Goal: Information Seeking & Learning: Learn about a topic

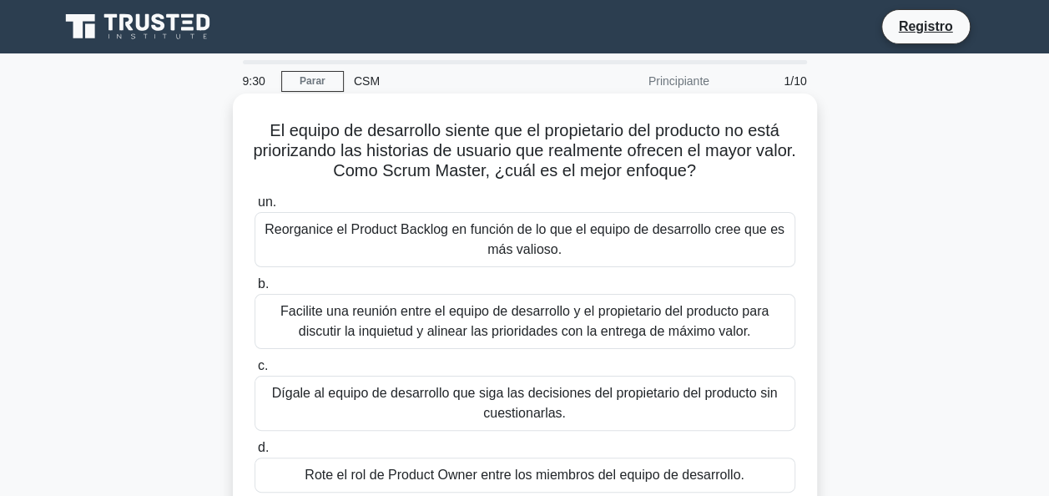
click at [506, 321] on div "Facilite una reunión entre el equipo de desarrollo y el propietario del product…" at bounding box center [525, 321] width 541 height 55
click at [255, 290] on input "b. Facilite una reunión entre el equipo de desarrollo y el propietario del prod…" at bounding box center [255, 284] width 0 height 11
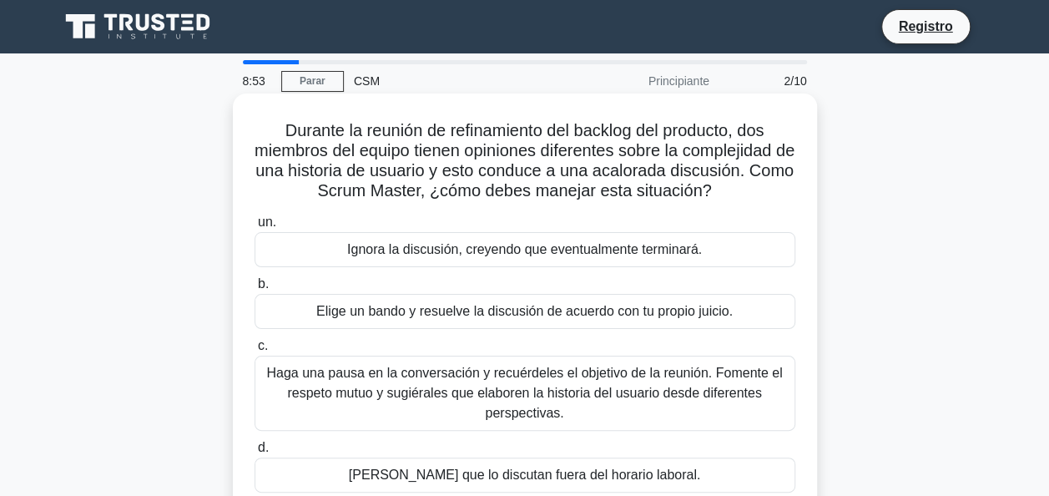
click at [429, 384] on div "Haga una pausa en la conversación y recuérdeles el objetivo de la reunión. Fome…" at bounding box center [525, 393] width 541 height 75
click at [255, 351] on input "c. Haga una pausa en la conversación y recuérdeles el objetivo de la reunión. F…" at bounding box center [255, 346] width 0 height 11
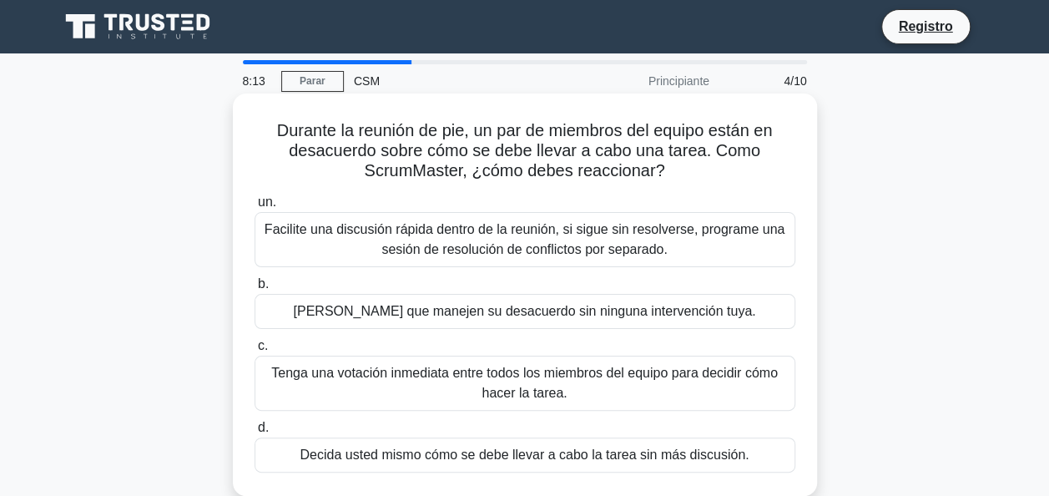
click at [322, 241] on div "Facilite una discusión rápida dentro de la reunión, si sigue sin resolverse, pr…" at bounding box center [525, 239] width 541 height 55
click at [255, 208] on input "un. Facilite una discusión rápida dentro de la reunión, si sigue sin resolverse…" at bounding box center [255, 202] width 0 height 11
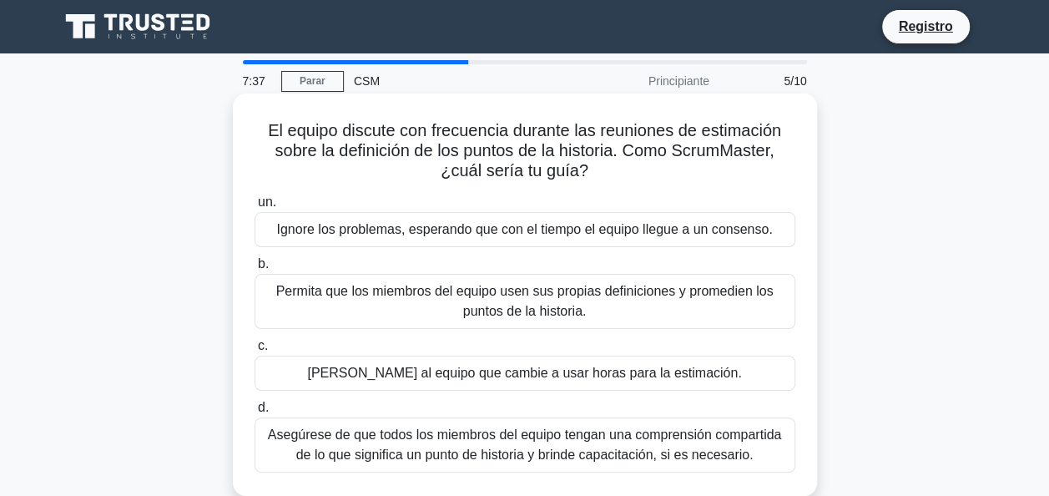
click at [278, 439] on div "Asegúrese de que todos los miembros del equipo tengan una comprensión compartid…" at bounding box center [525, 444] width 541 height 55
click at [255, 413] on input "d. Asegúrese de que todos los miembros del equipo tengan una comprensión compar…" at bounding box center [255, 407] width 0 height 11
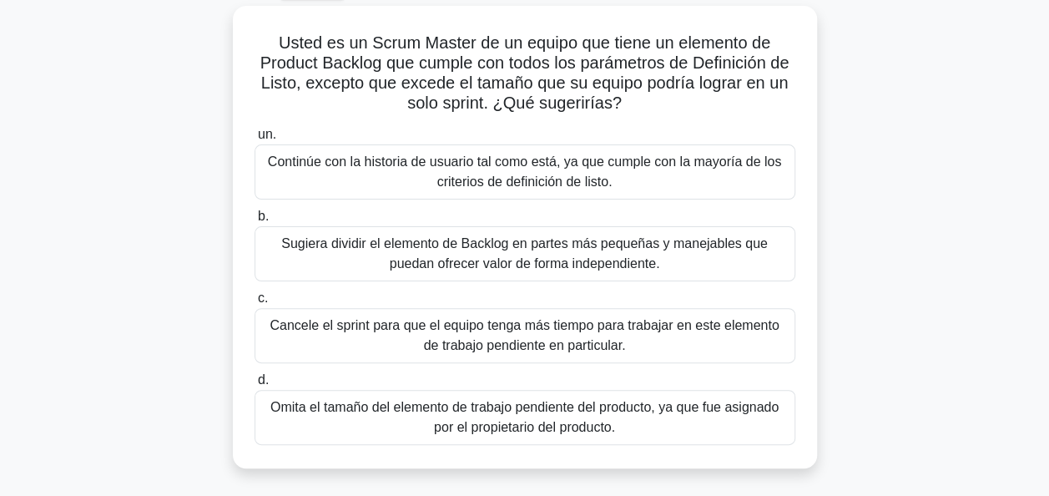
scroll to position [111, 0]
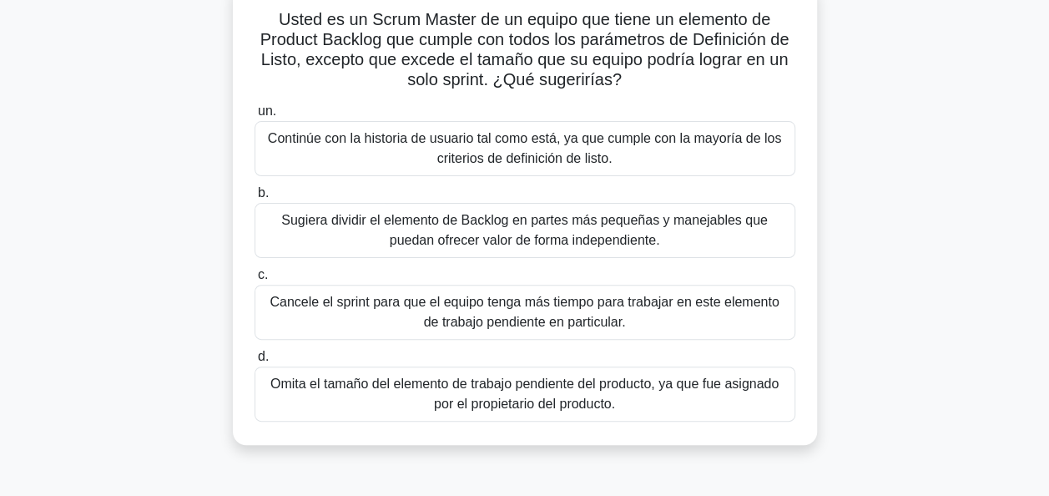
click at [282, 222] on div "Sugiera dividir el elemento de Backlog en partes más pequeñas y manejables que …" at bounding box center [525, 230] width 541 height 55
click at [255, 199] on input "b. Sugiera dividir el elemento de Backlog en partes más pequeñas y manejables q…" at bounding box center [255, 193] width 0 height 11
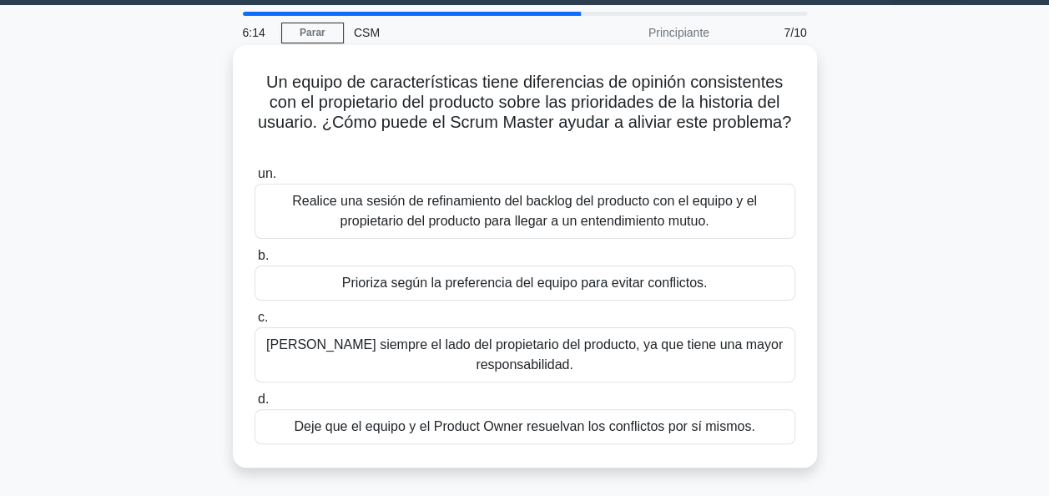
scroll to position [28, 0]
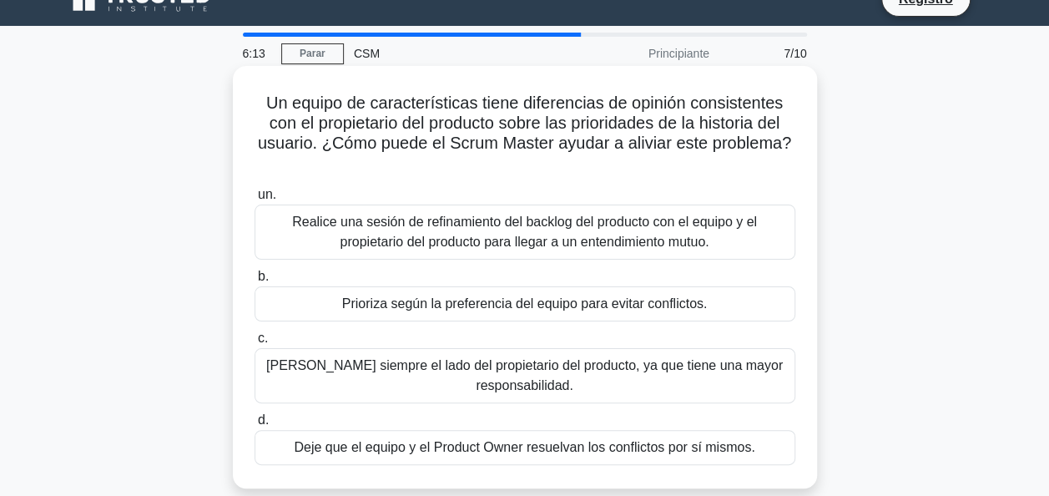
click at [328, 217] on div "Realice una sesión de refinamiento del backlog del producto con el equipo y el …" at bounding box center [525, 232] width 541 height 55
click at [255, 200] on input "un. Realice una sesión de refinamiento del backlog del producto con el equipo y…" at bounding box center [255, 194] width 0 height 11
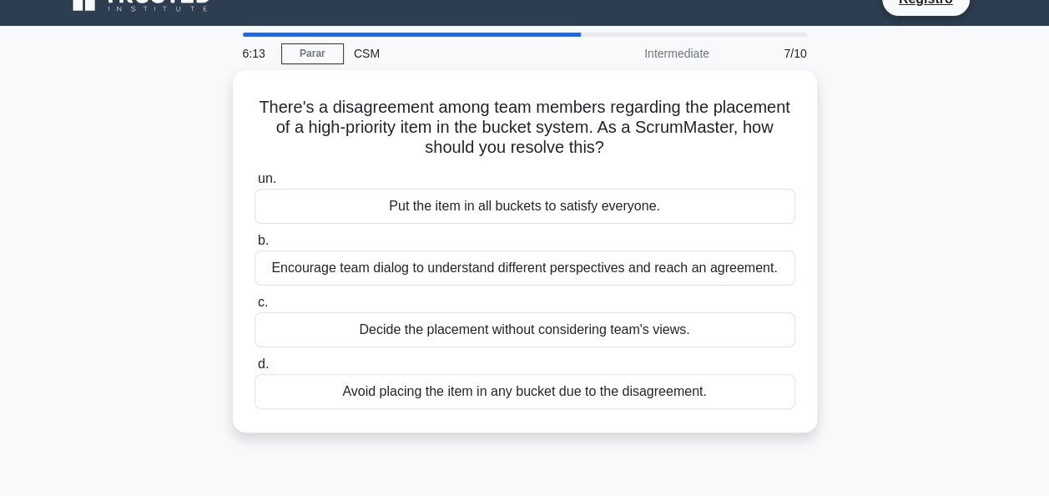
scroll to position [0, 0]
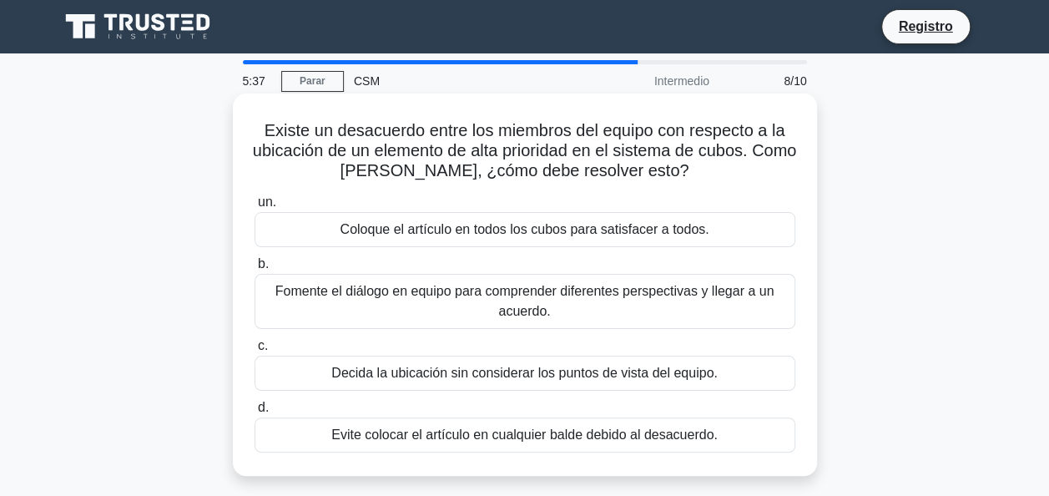
click at [349, 282] on div "Fomente el diálogo en equipo para comprender diferentes perspectivas y llegar a…" at bounding box center [525, 301] width 541 height 55
click at [255, 270] on input "b. Fomente el diálogo en equipo para comprender diferentes perspectivas y llega…" at bounding box center [255, 264] width 0 height 11
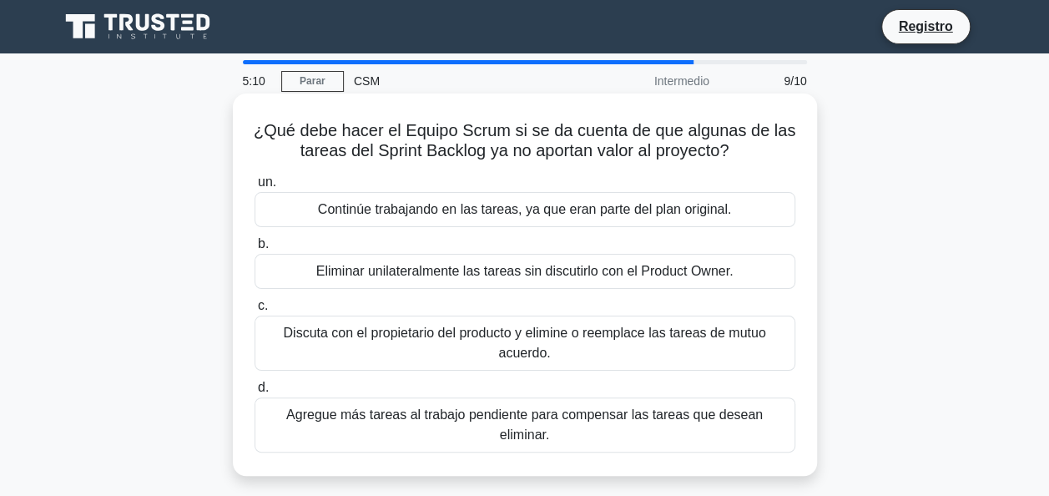
click at [329, 316] on div "Discuta con el propietario del producto y elimine o reemplace las tareas de mut…" at bounding box center [525, 343] width 541 height 55
click at [255, 311] on input "c. Discuta con el propietario del producto y elimine o reemplace las tareas de …" at bounding box center [255, 306] width 0 height 11
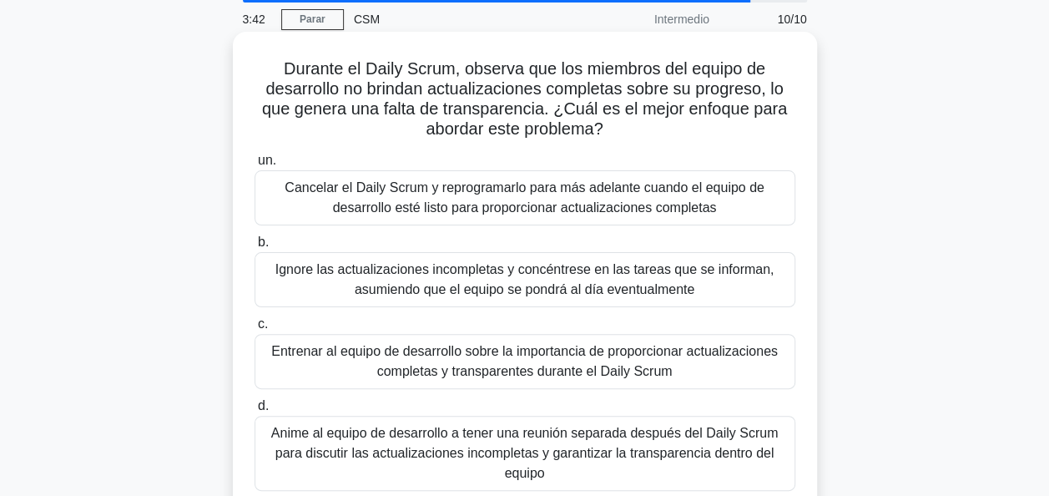
scroll to position [83, 0]
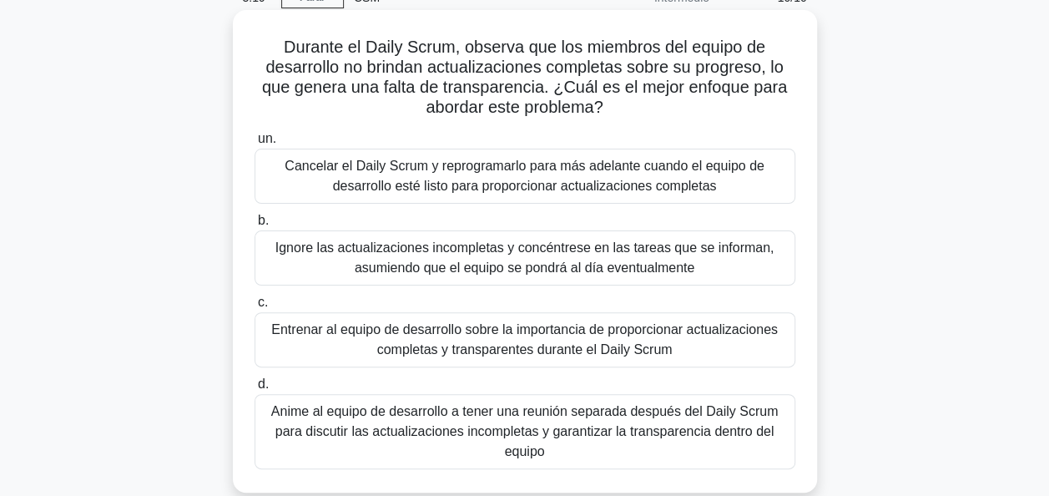
click at [439, 430] on div "Anime al equipo de desarrollo a tener una reunión separada después del Daily Sc…" at bounding box center [525, 431] width 541 height 75
click at [255, 390] on input "d. Anime al equipo de desarrollo a tener una reunión separada después del Daily…" at bounding box center [255, 384] width 0 height 11
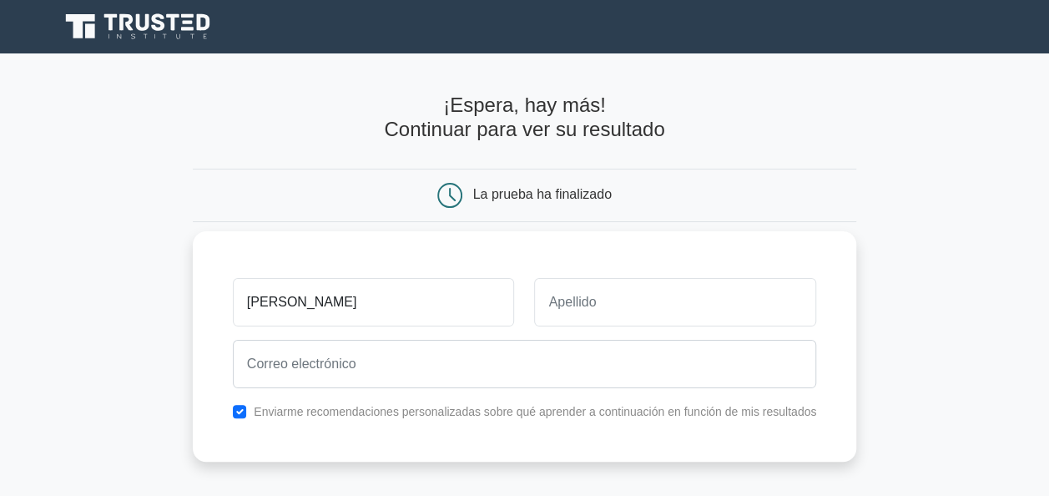
type input "[PERSON_NAME]"
type input "Lozano Perez"
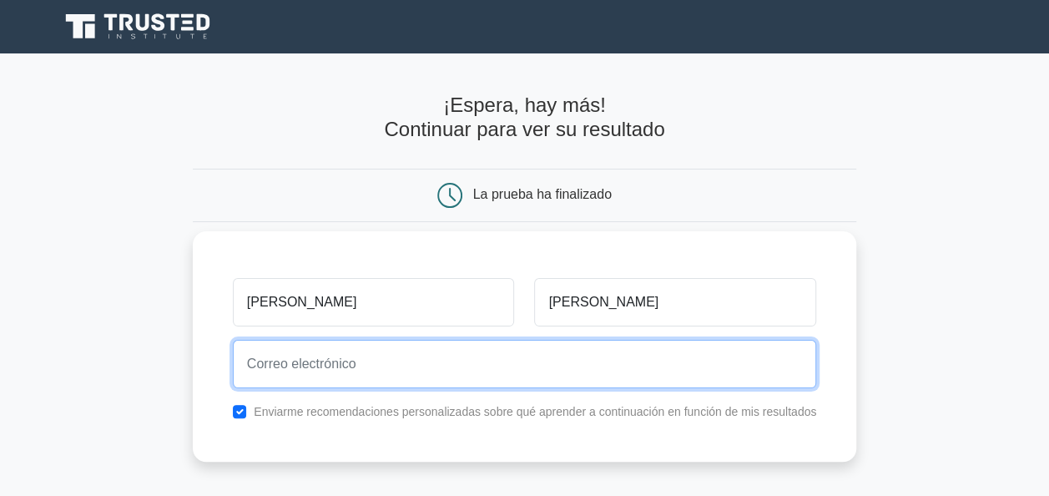
click at [357, 369] on input "email" at bounding box center [524, 364] width 583 height 48
type input "lzano2006@gmail.com"
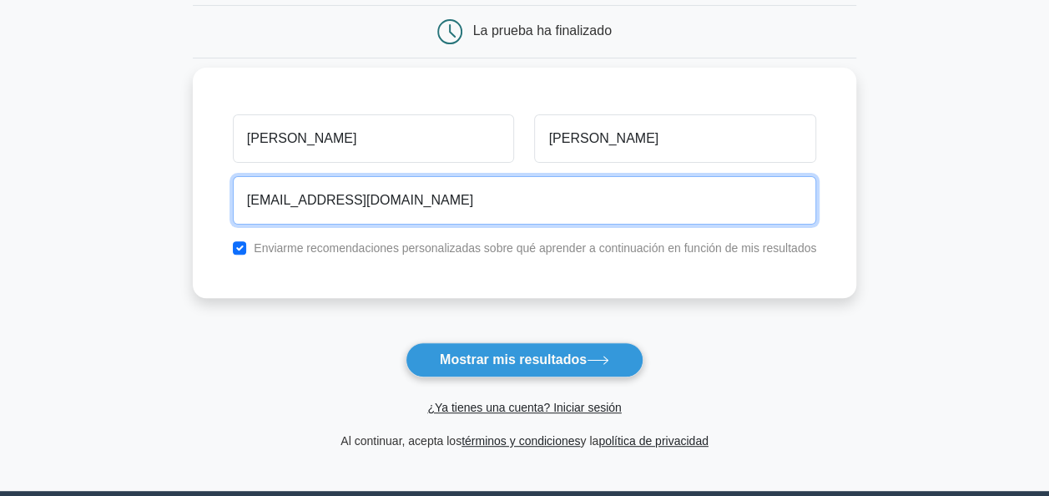
scroll to position [167, 0]
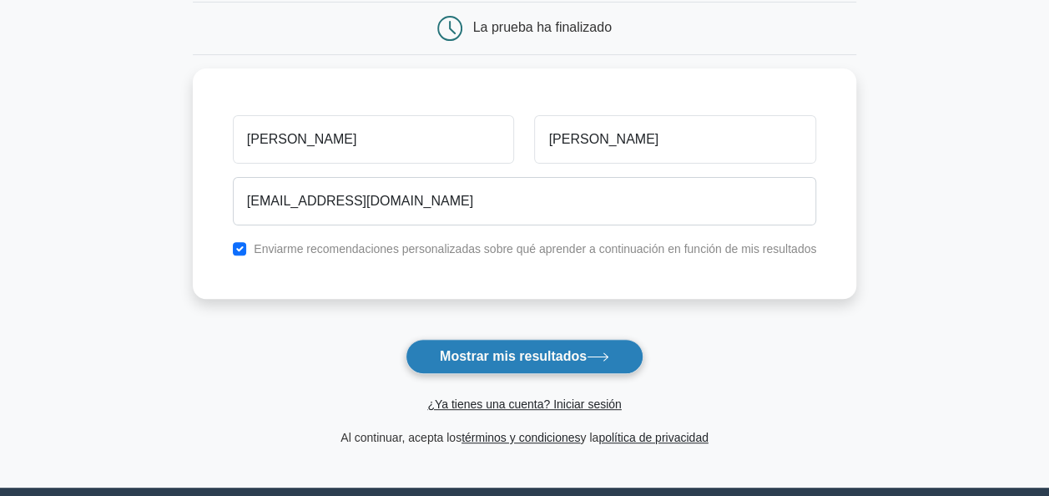
click at [506, 361] on font "Mostrar mis resultados" at bounding box center [513, 356] width 147 height 14
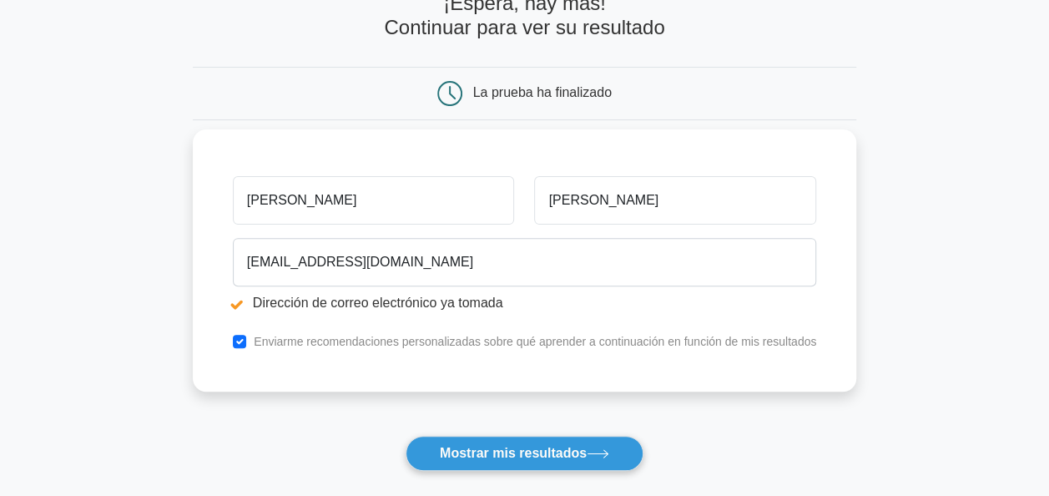
scroll to position [167, 0]
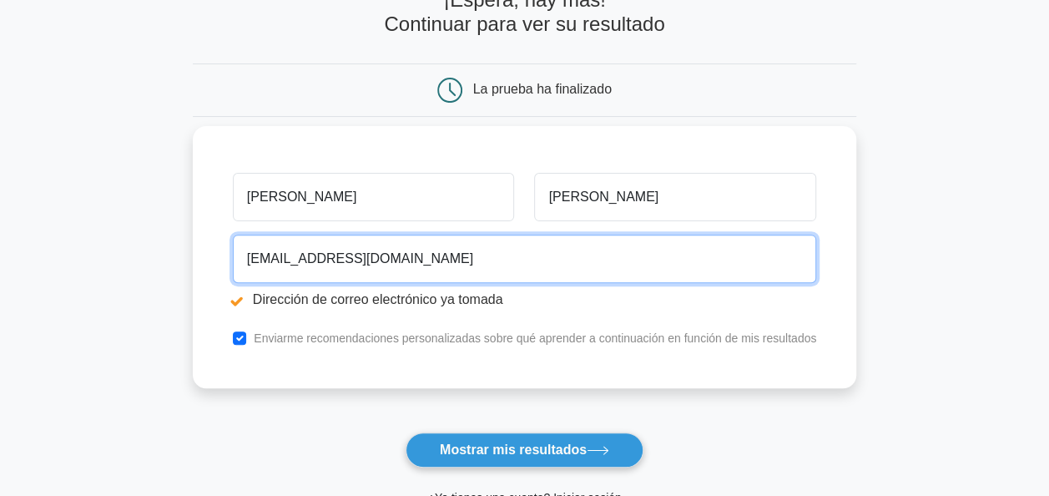
click at [368, 263] on input "lzano2006@gmail.com" at bounding box center [524, 259] width 583 height 48
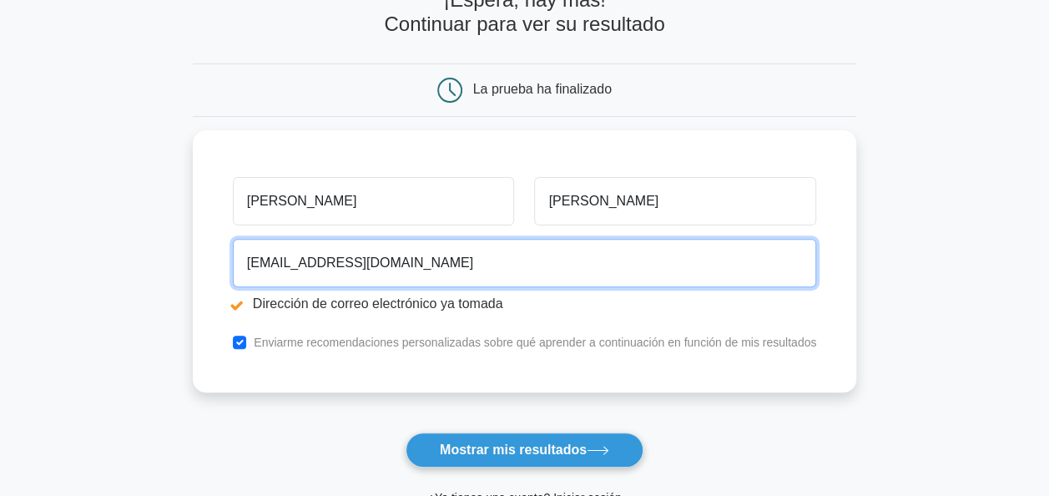
drag, startPoint x: 418, startPoint y: 262, endPoint x: 146, endPoint y: 265, distance: 272.1
click at [146, 265] on main "Dirección de correo electrónico ya tomada ¡Espera, hay más! Continuar para ver …" at bounding box center [524, 233] width 1049 height 694
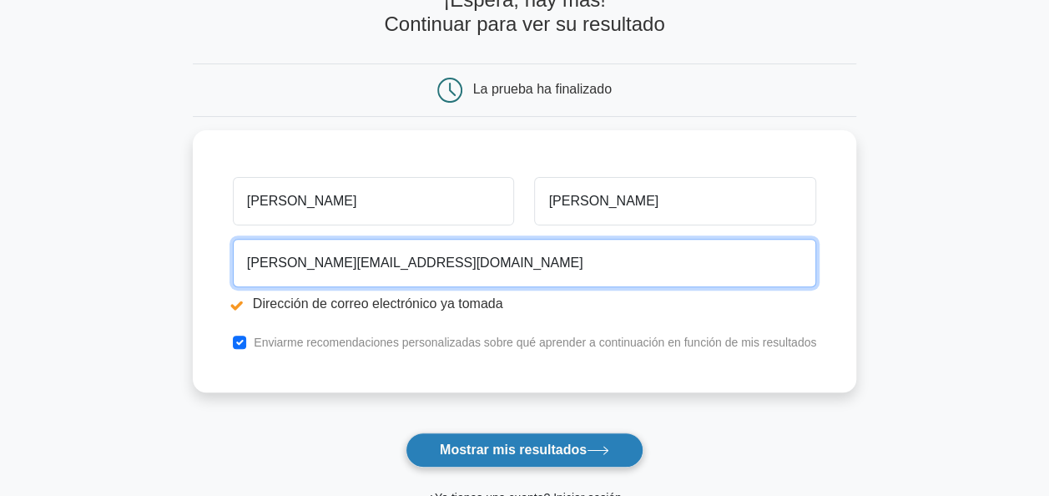
type input "lzano@hotmail.com"
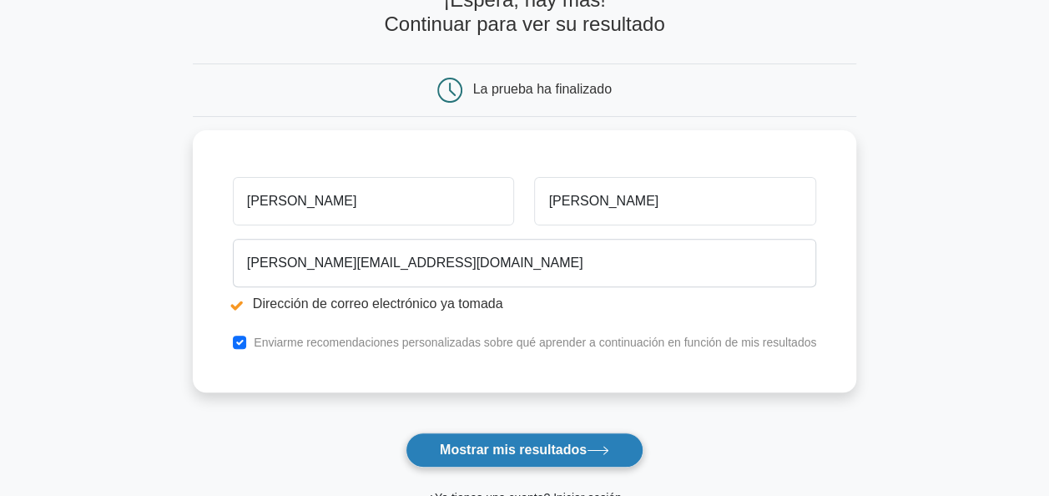
click at [477, 447] on font "Mostrar mis resultados" at bounding box center [513, 449] width 147 height 14
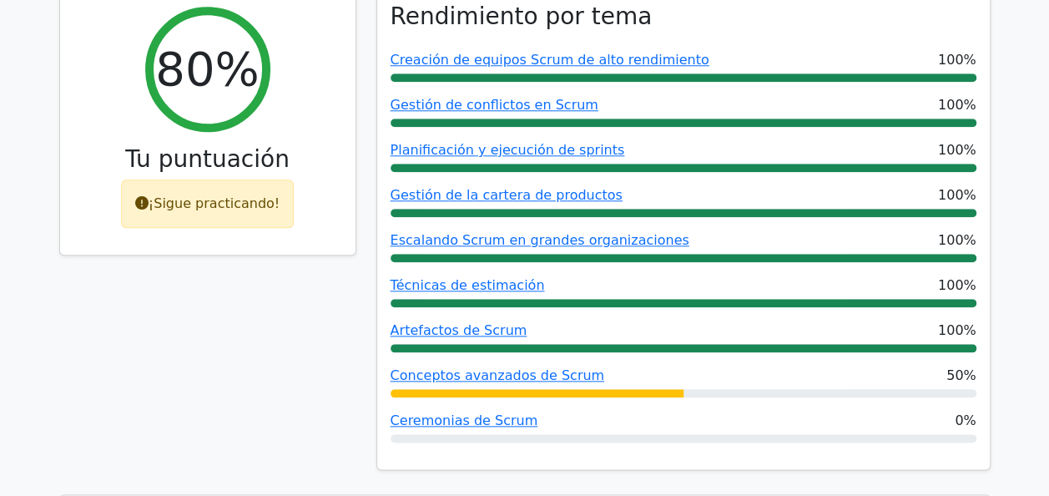
scroll to position [751, 0]
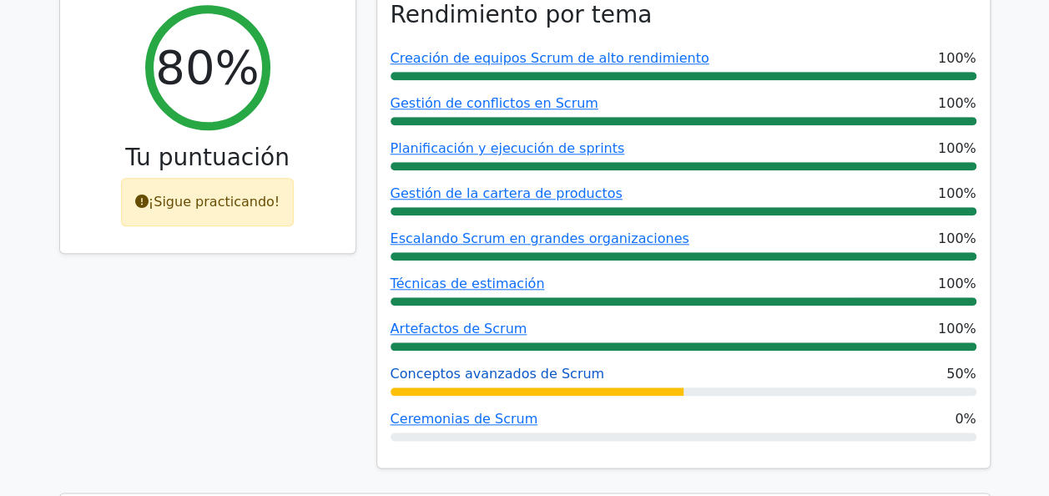
click at [479, 366] on link "Conceptos avanzados de Scrum" at bounding box center [498, 374] width 215 height 16
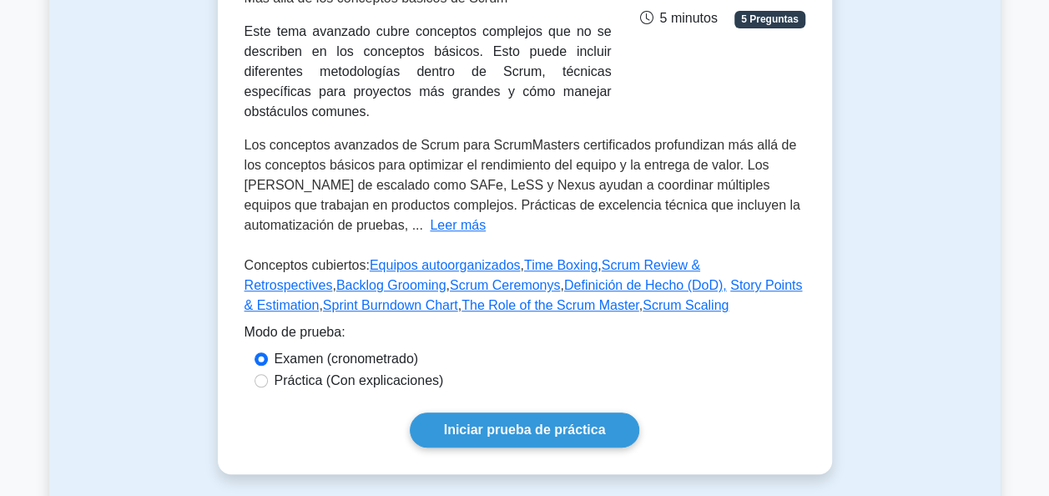
scroll to position [361, 0]
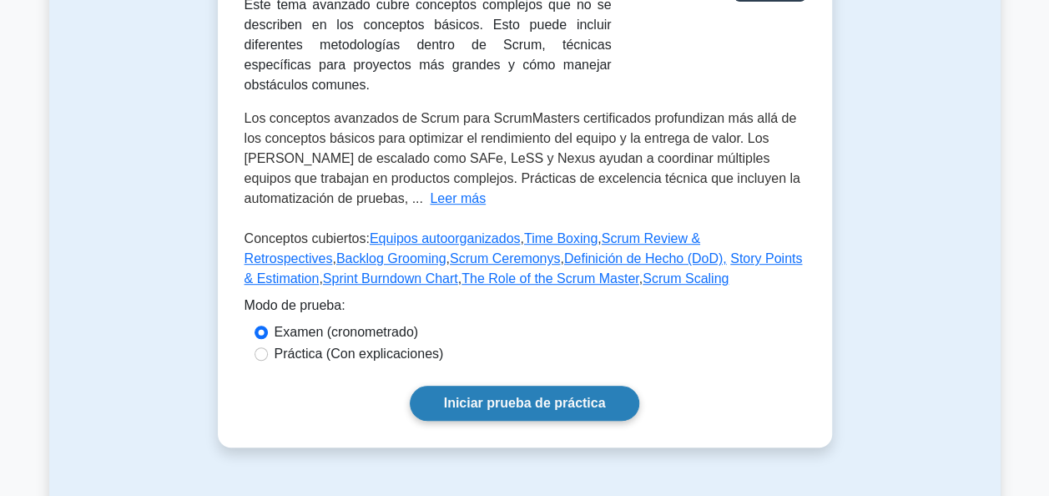
click at [505, 386] on link "Iniciar prueba de práctica" at bounding box center [525, 403] width 230 height 35
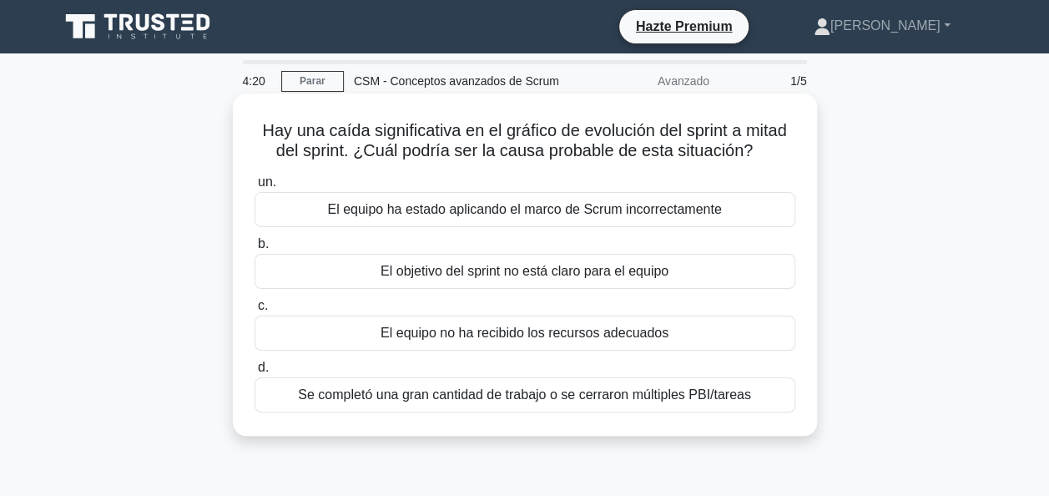
click at [301, 326] on div "El equipo no ha recibido los recursos adecuados" at bounding box center [525, 333] width 541 height 35
click at [255, 311] on input "c. El equipo no ha recibido los recursos adecuados" at bounding box center [255, 306] width 0 height 11
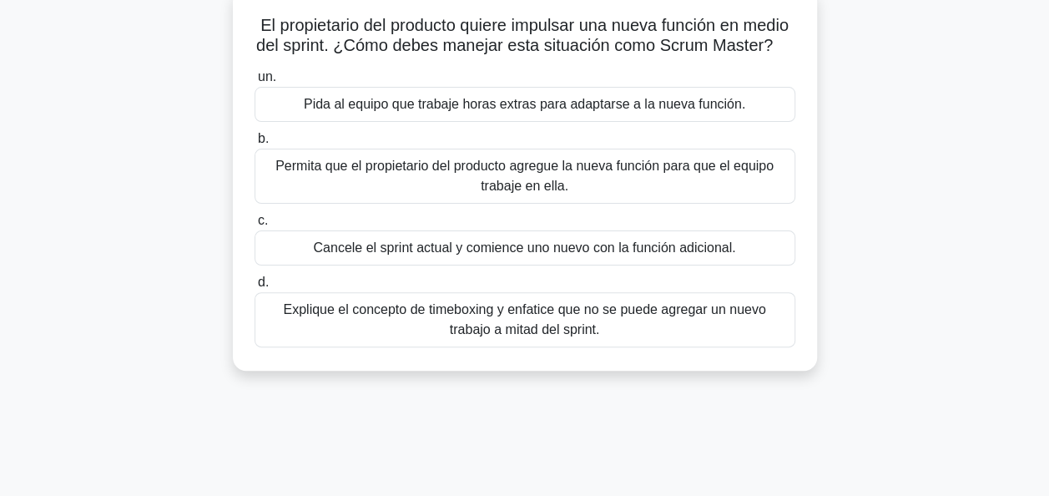
scroll to position [111, 0]
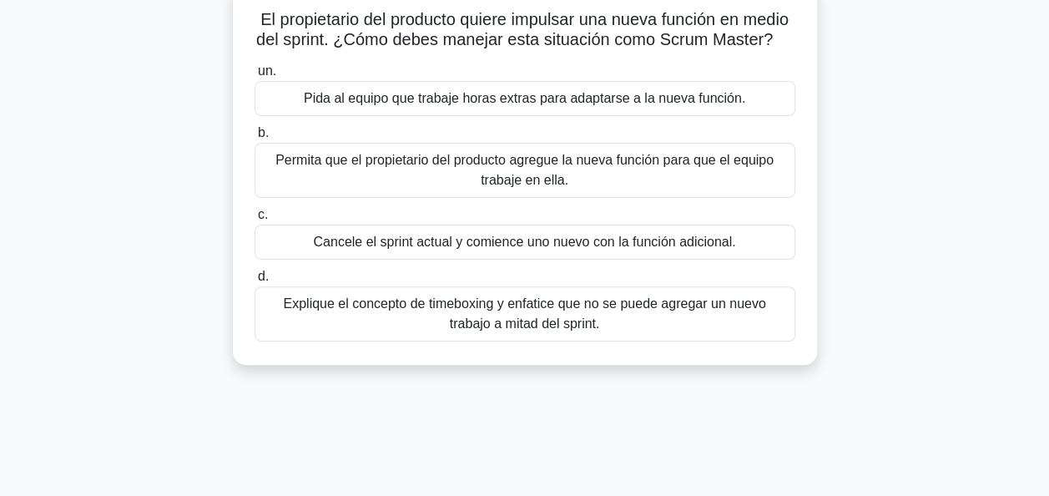
click at [449, 329] on div "Explique el concepto de timeboxing y enfatice que no se puede agregar un nuevo …" at bounding box center [525, 313] width 541 height 55
click at [255, 282] on input "d. Explique el concepto de timeboxing y enfatice que no se puede agregar un nue…" at bounding box center [255, 276] width 0 height 11
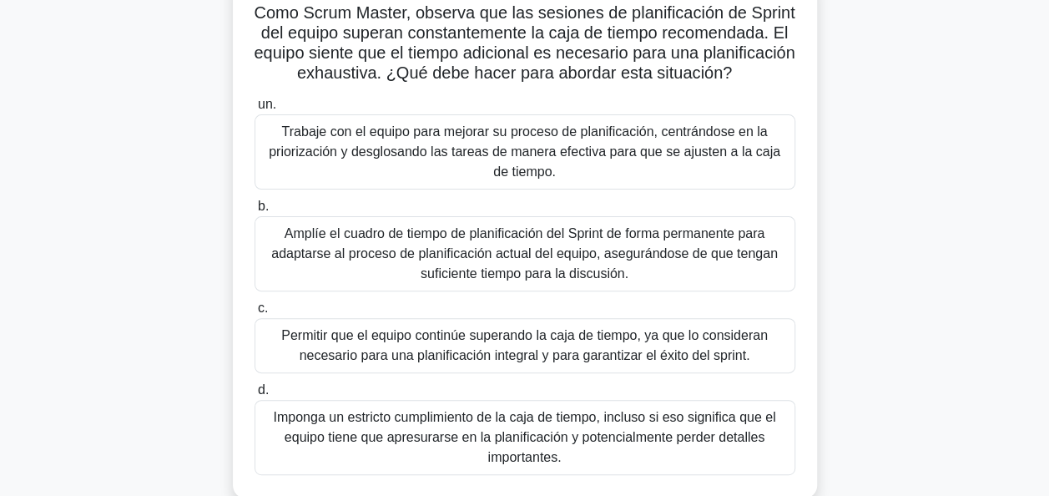
scroll to position [139, 0]
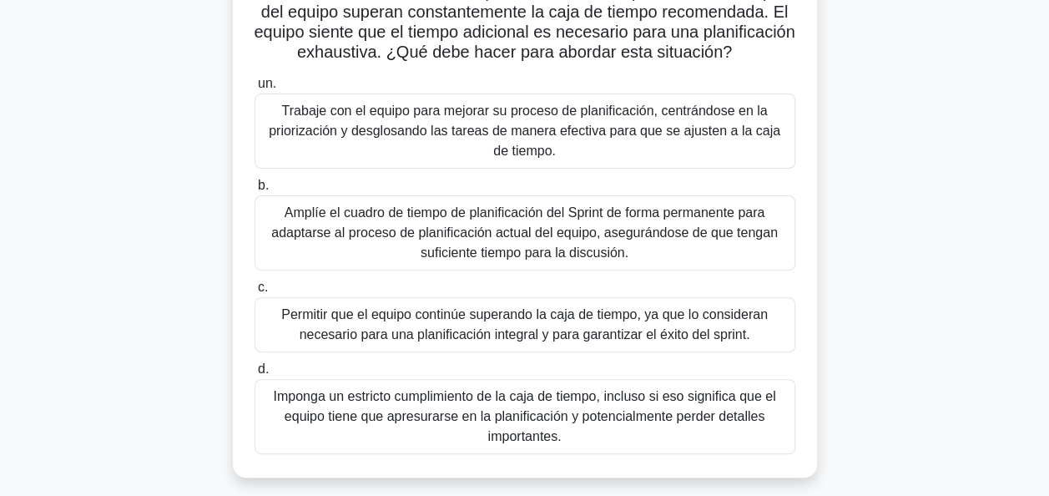
click at [379, 145] on div "Trabaje con el equipo para mejorar su proceso de planificación, centrándose en …" at bounding box center [525, 130] width 541 height 75
click at [255, 89] on input "un. Trabaje con el equipo para mejorar su proceso de planificación, centrándose…" at bounding box center [255, 83] width 0 height 11
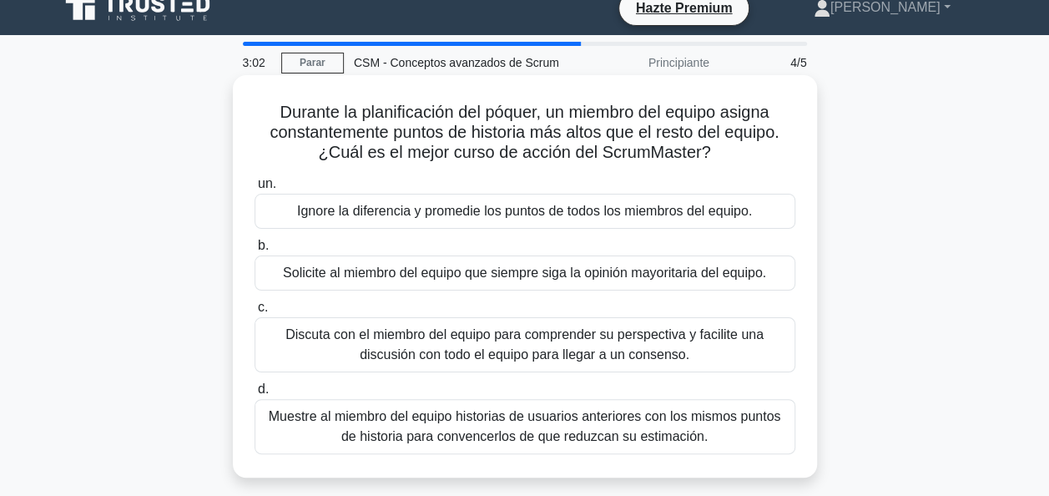
scroll to position [28, 0]
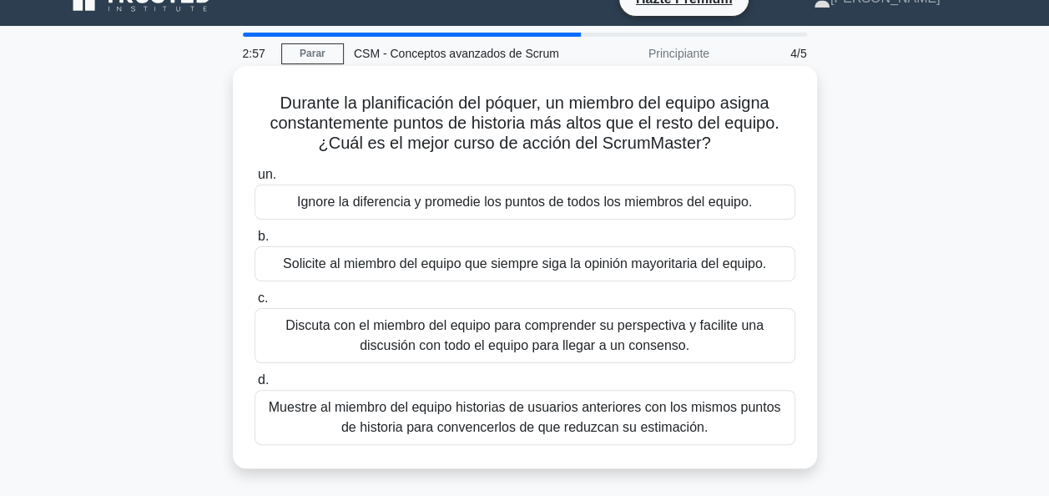
click at [409, 331] on div "Discuta con el miembro del equipo para comprender su perspectiva y facilite una…" at bounding box center [525, 335] width 541 height 55
click at [255, 304] on input "c. Discuta con el miembro del equipo para comprender su perspectiva y facilite …" at bounding box center [255, 298] width 0 height 11
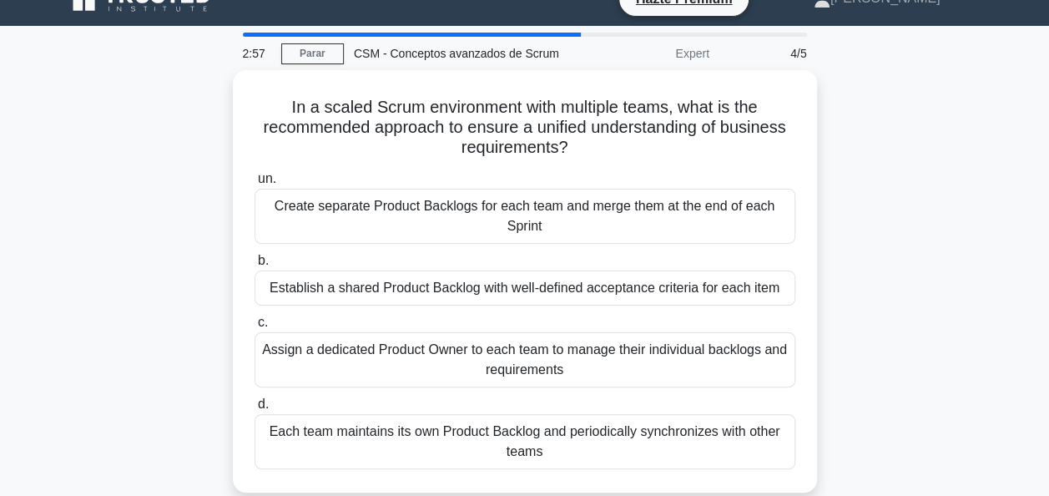
scroll to position [0, 0]
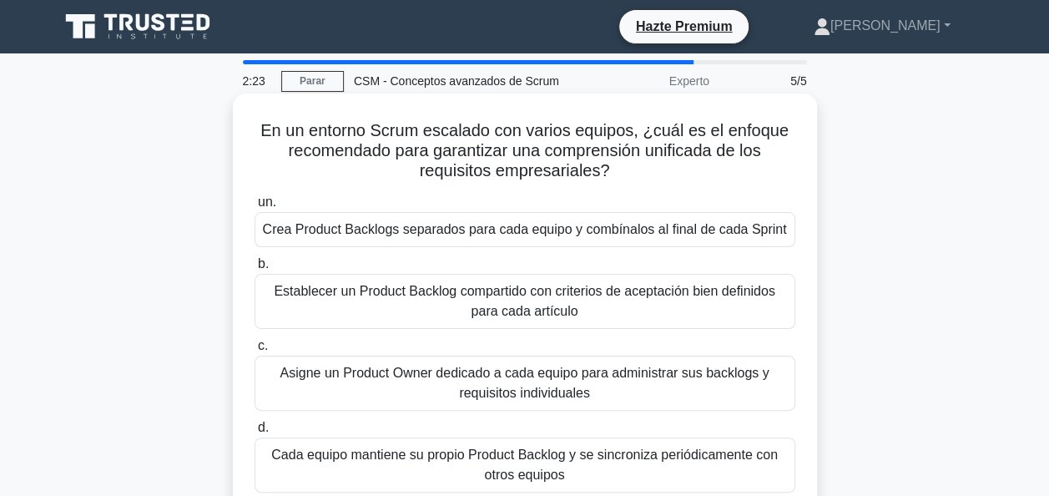
click at [433, 298] on div "Establecer un Product Backlog compartido con criterios de aceptación bien defin…" at bounding box center [525, 301] width 541 height 55
click at [255, 270] on input "b. Establecer un Product Backlog compartido con criterios de aceptación bien de…" at bounding box center [255, 264] width 0 height 11
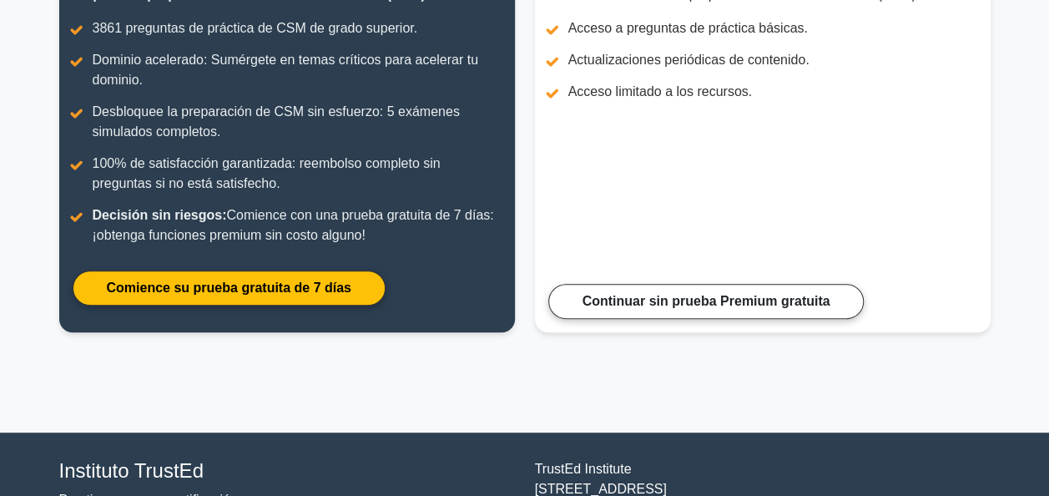
scroll to position [278, 0]
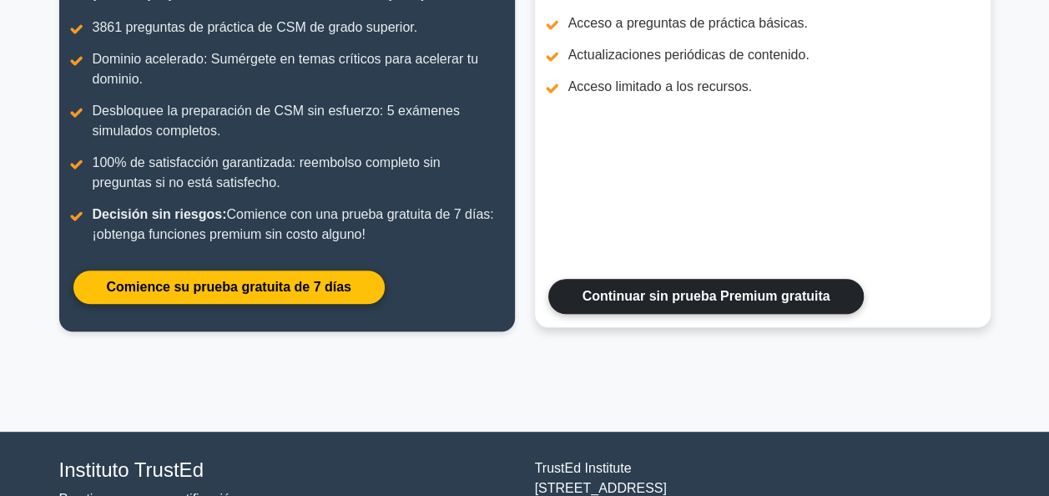
click at [634, 289] on link "Continuar sin prueba Premium gratuita" at bounding box center [706, 296] width 316 height 35
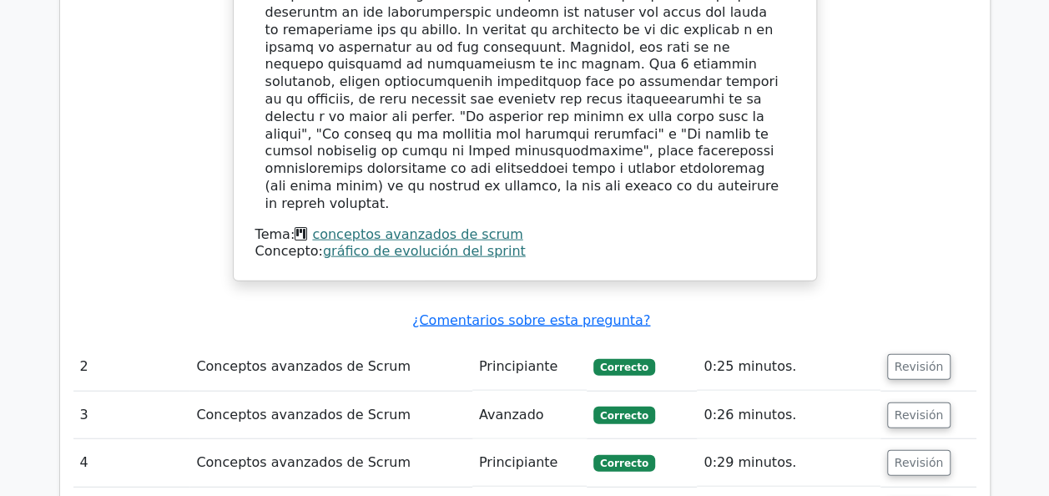
scroll to position [1836, 0]
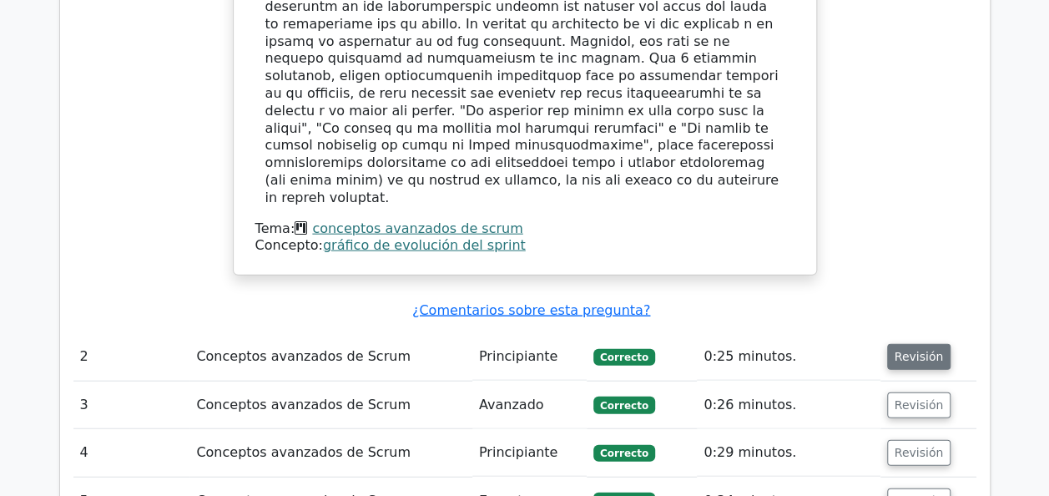
click at [903, 344] on button "Revisión" at bounding box center [919, 357] width 64 height 26
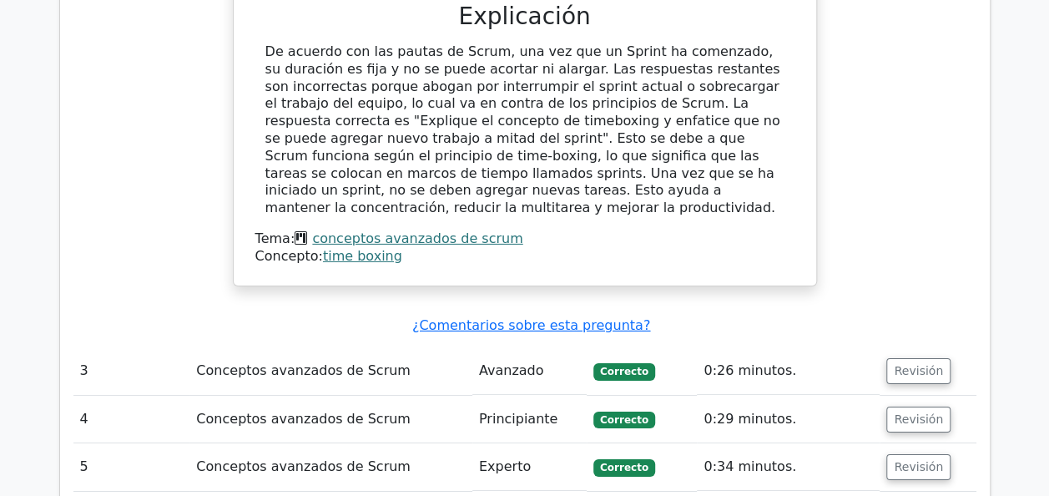
scroll to position [2588, 0]
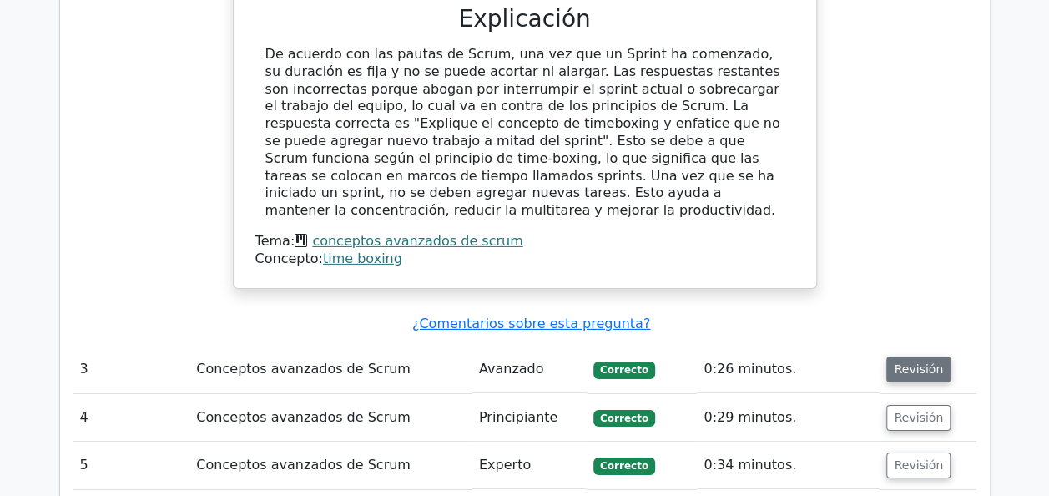
click at [902, 356] on button "Revisión" at bounding box center [918, 369] width 64 height 26
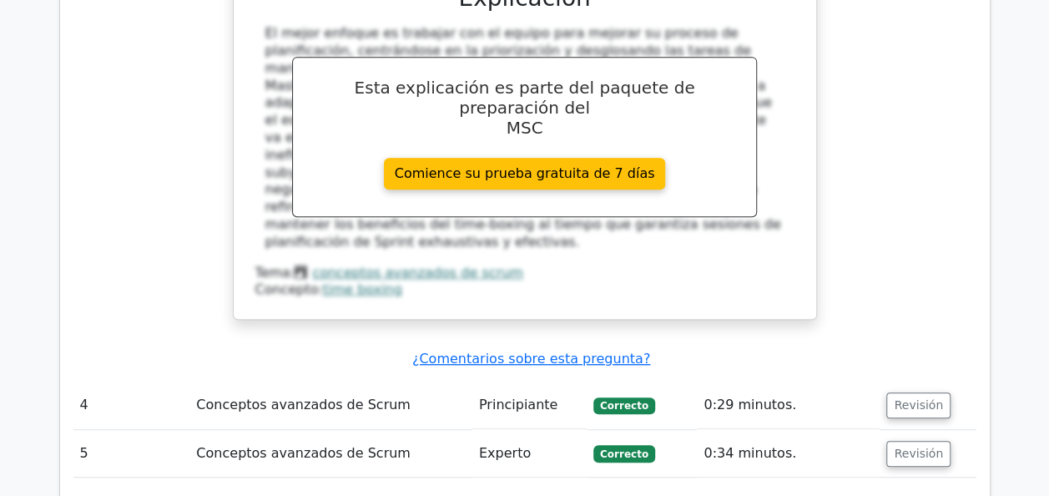
scroll to position [3533, 0]
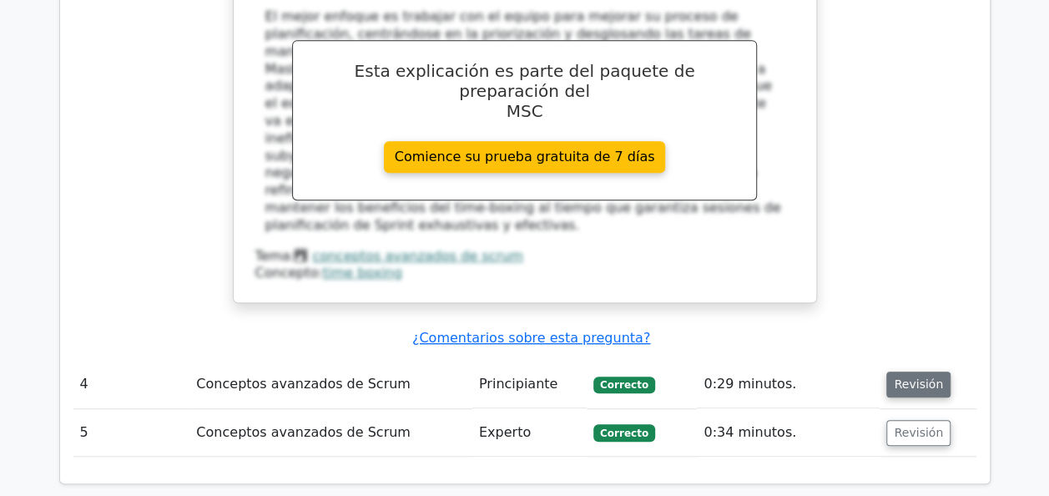
click at [912, 371] on button "Revisión" at bounding box center [918, 384] width 64 height 26
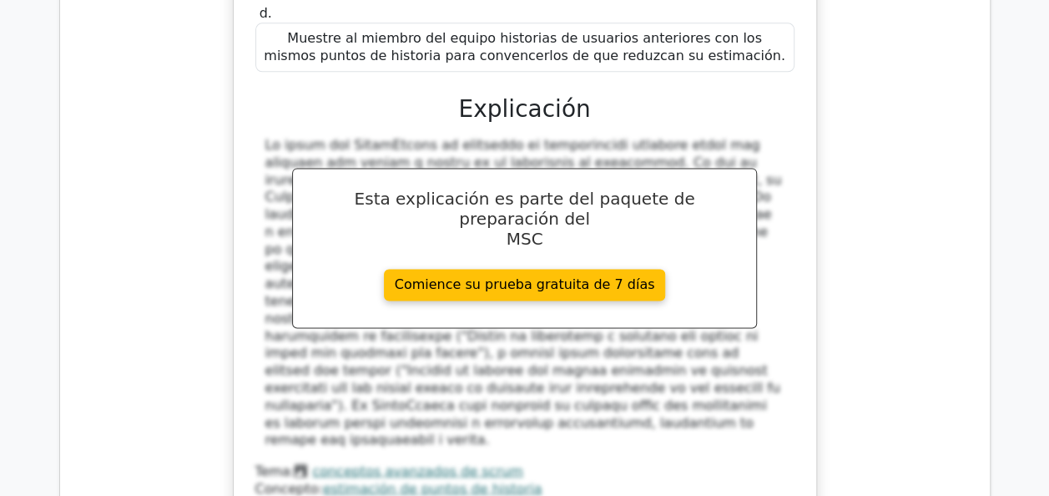
scroll to position [4285, 0]
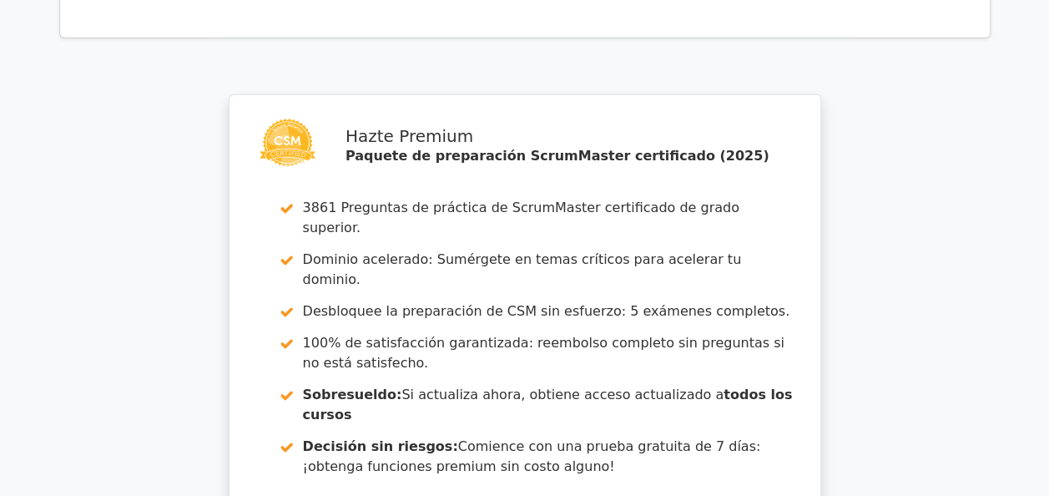
scroll to position [5731, 0]
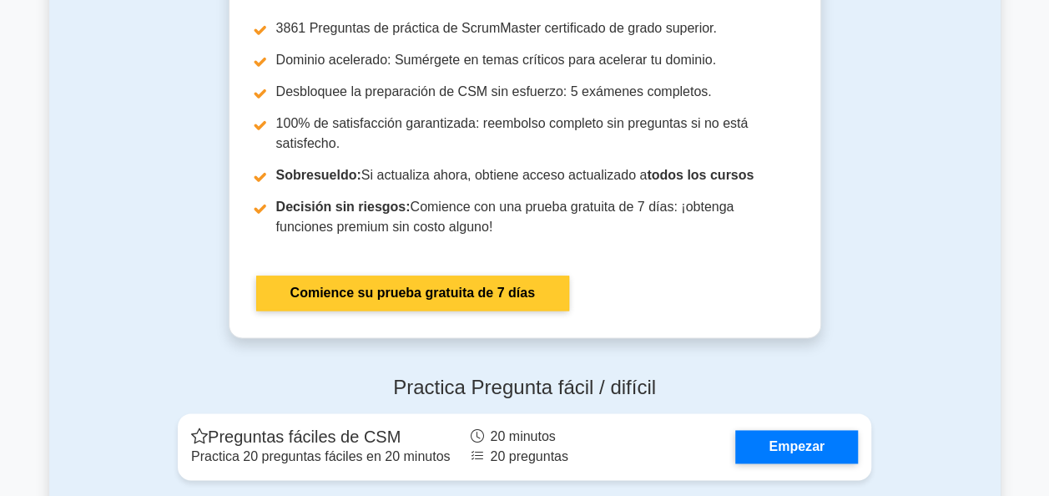
scroll to position [4118, 0]
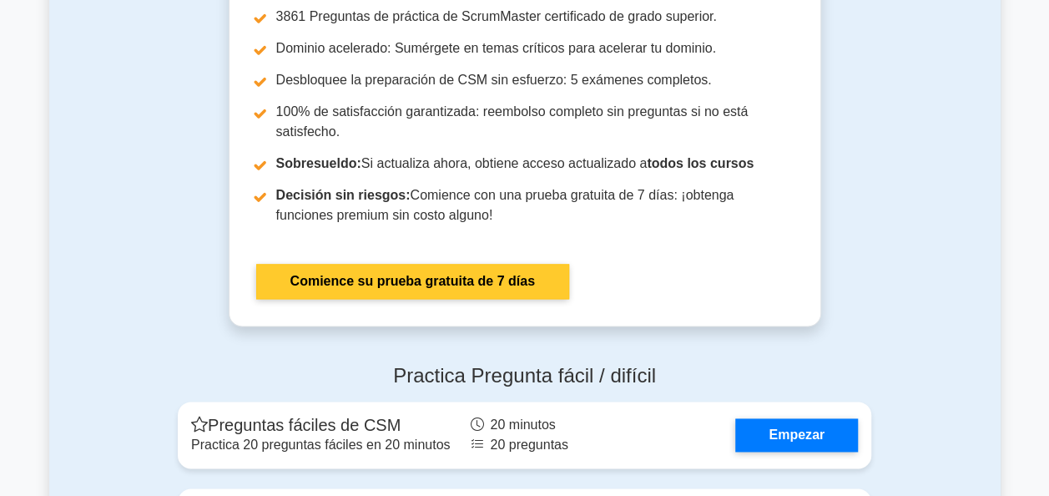
click at [482, 277] on link "Comience su prueba gratuita de 7 días" at bounding box center [412, 281] width 313 height 35
